Goal: Task Accomplishment & Management: Manage account settings

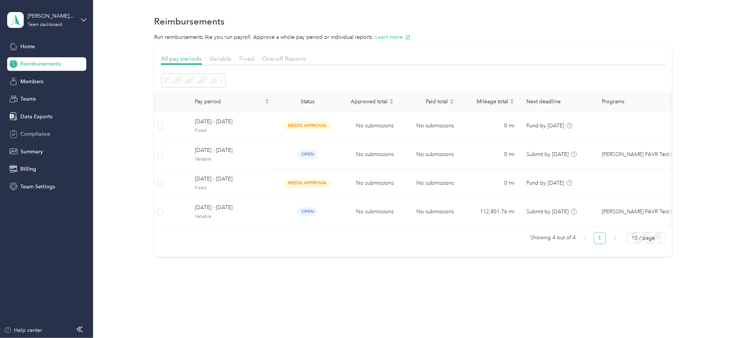
click at [37, 138] on div "Compliance" at bounding box center [46, 134] width 79 height 14
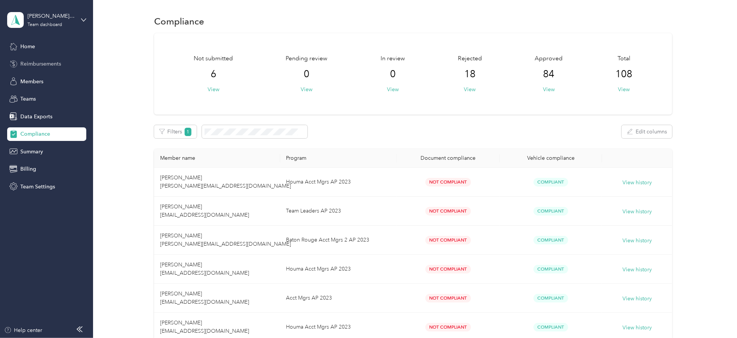
click at [35, 63] on span "Reimbursements" at bounding box center [40, 64] width 41 height 8
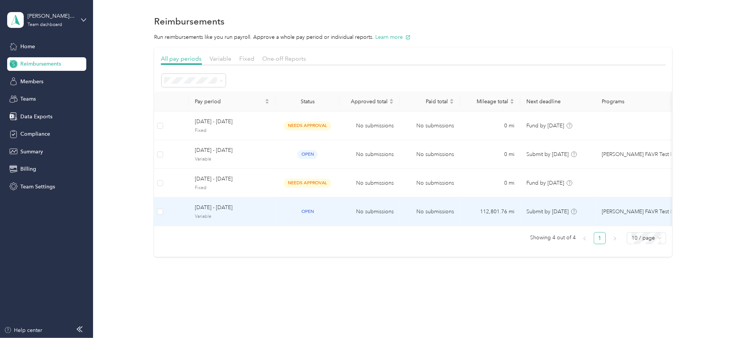
click at [205, 206] on span "[DATE] - [DATE]" at bounding box center [232, 208] width 75 height 8
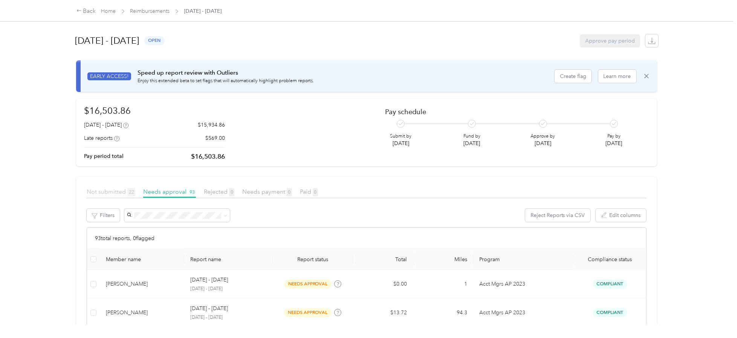
click at [113, 191] on span "Not submitted 22" at bounding box center [111, 191] width 49 height 7
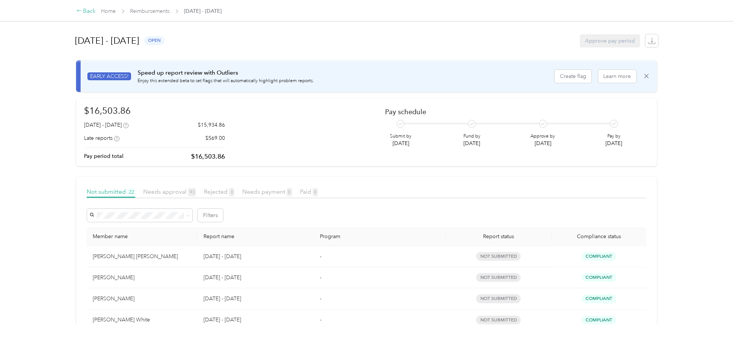
click at [91, 9] on div "Back" at bounding box center [87, 11] width 20 height 9
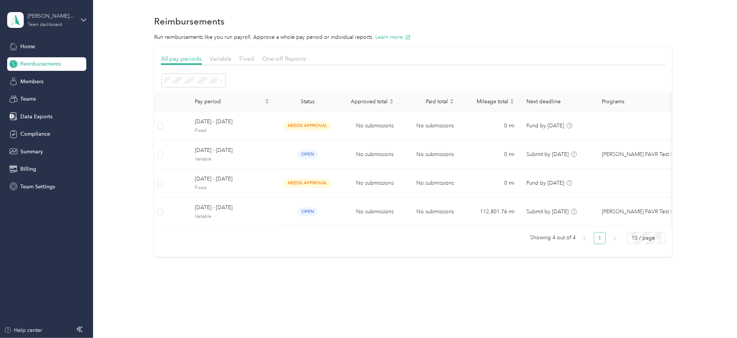
click at [60, 20] on div "[PERSON_NAME] Beverage Company Team dashboard" at bounding box center [51, 19] width 47 height 15
click at [29, 95] on div "Log out" at bounding box center [28, 96] width 29 height 8
